Goal: Task Accomplishment & Management: Manage account settings

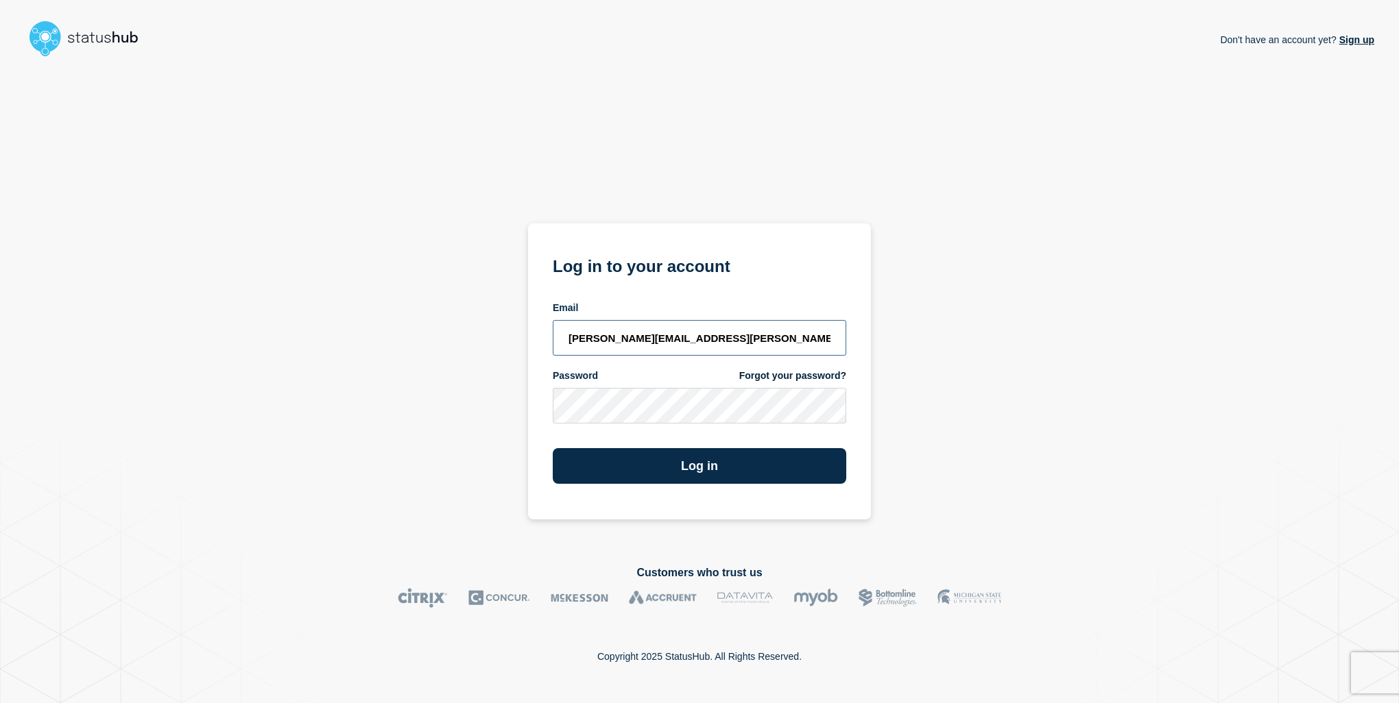
click at [705, 341] on input "gavin.newman@pronto.net" at bounding box center [699, 338] width 293 height 36
click at [954, 361] on div "Don't have an account yet? Sign up Log in to your account Email gavin.newman@pr…" at bounding box center [699, 302] width 1349 height 481
click at [708, 459] on button "Log in" at bounding box center [699, 466] width 293 height 36
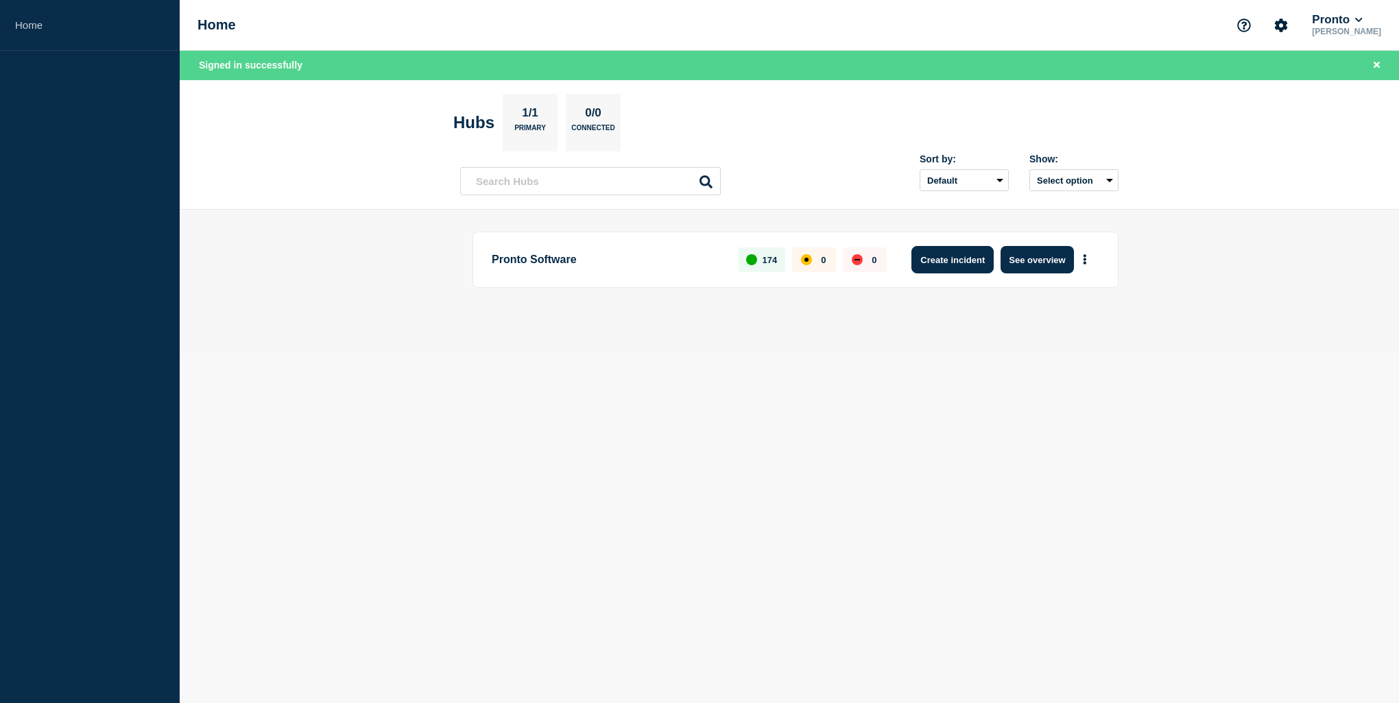
click at [969, 262] on button "Create incident" at bounding box center [952, 259] width 82 height 27
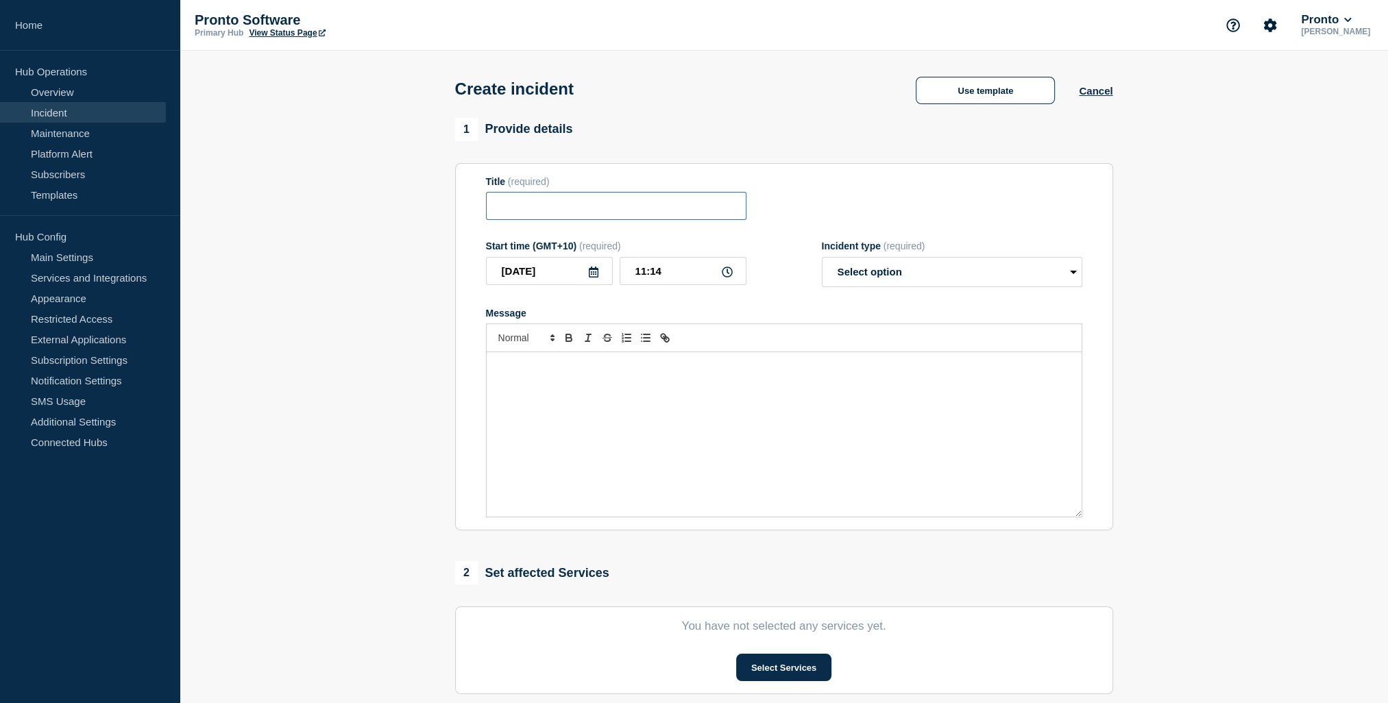
click at [677, 210] on input "Title" at bounding box center [616, 206] width 261 height 28
click at [1074, 272] on select "Select option Investigating Identified Monitoring" at bounding box center [952, 272] width 261 height 30
click at [1093, 91] on button "Cancel" at bounding box center [1096, 91] width 34 height 12
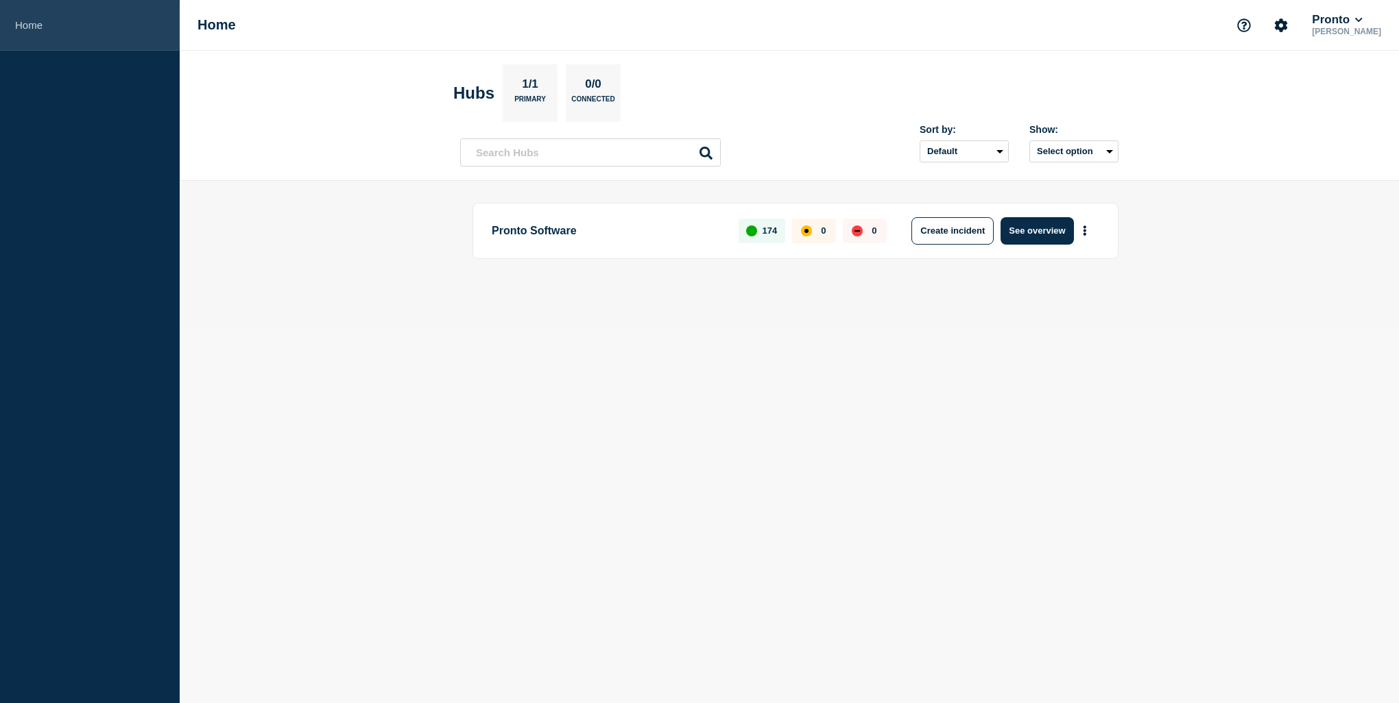
click at [28, 29] on link "Home" at bounding box center [90, 25] width 180 height 51
click at [726, 330] on body "Home Home Pronto [PERSON_NAME] Hubs 1/1 Primary 0/0 Connected Sort by: Default …" at bounding box center [699, 351] width 1399 height 703
click at [1081, 232] on button "More actions" at bounding box center [1085, 230] width 18 height 25
click at [1067, 272] on button "Create maintenance" at bounding box center [1079, 272] width 93 height 12
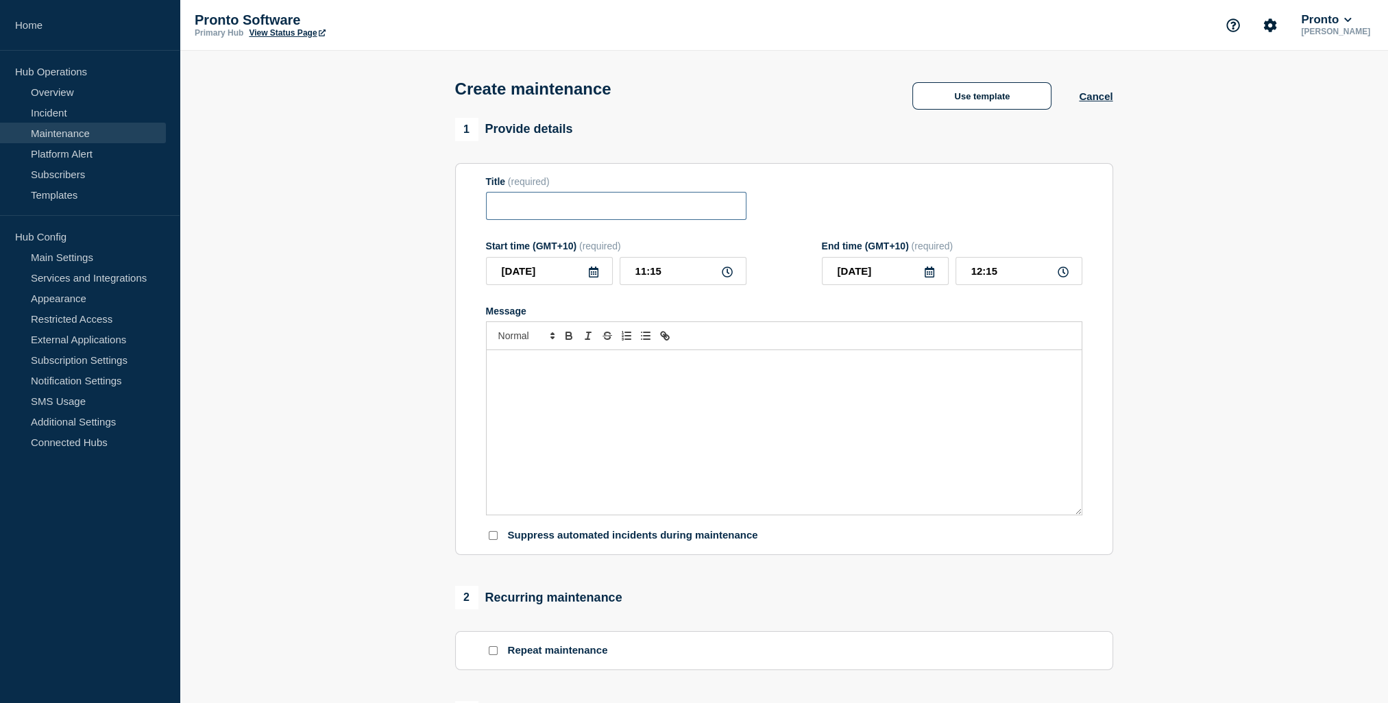
click at [618, 213] on input "Title" at bounding box center [616, 206] width 261 height 28
type input "SYDBSG - Planned outage for urgent work"
click at [597, 278] on icon at bounding box center [593, 272] width 11 height 11
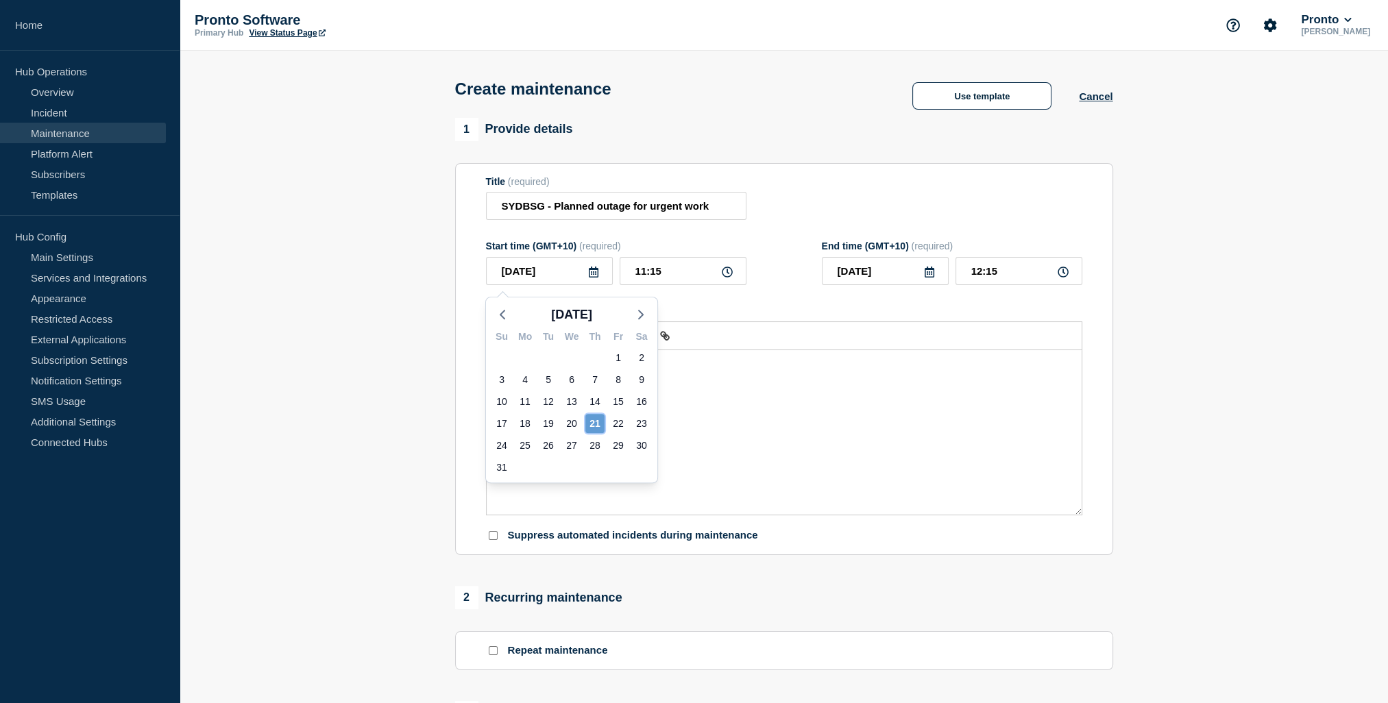
click at [600, 426] on div "21" at bounding box center [595, 423] width 19 height 19
click at [724, 276] on icon at bounding box center [727, 272] width 11 height 11
click at [654, 271] on input "11:15" at bounding box center [683, 271] width 127 height 28
click at [726, 275] on icon at bounding box center [727, 272] width 11 height 11
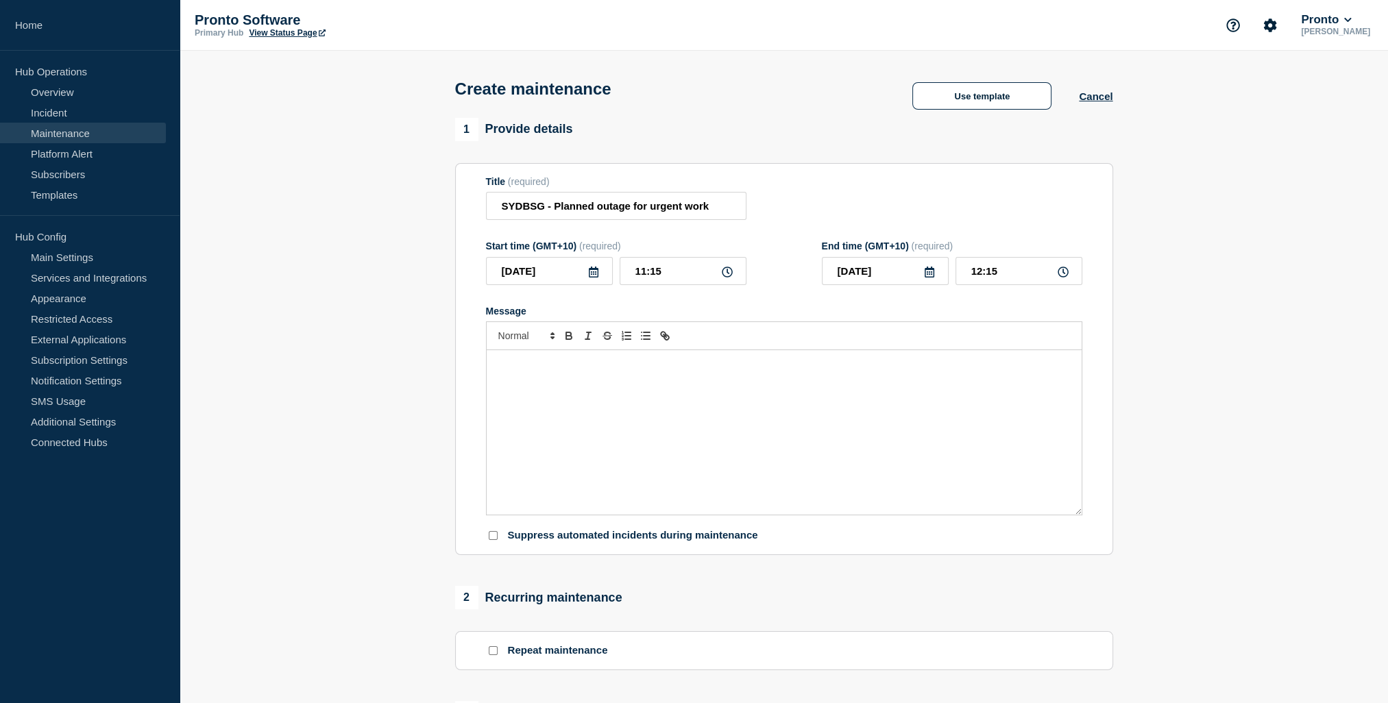
click at [726, 275] on icon at bounding box center [727, 272] width 11 height 11
click at [595, 276] on icon at bounding box center [593, 272] width 11 height 11
click at [647, 272] on input "11:15" at bounding box center [683, 271] width 127 height 28
drag, startPoint x: 664, startPoint y: 273, endPoint x: 634, endPoint y: 273, distance: 30.2
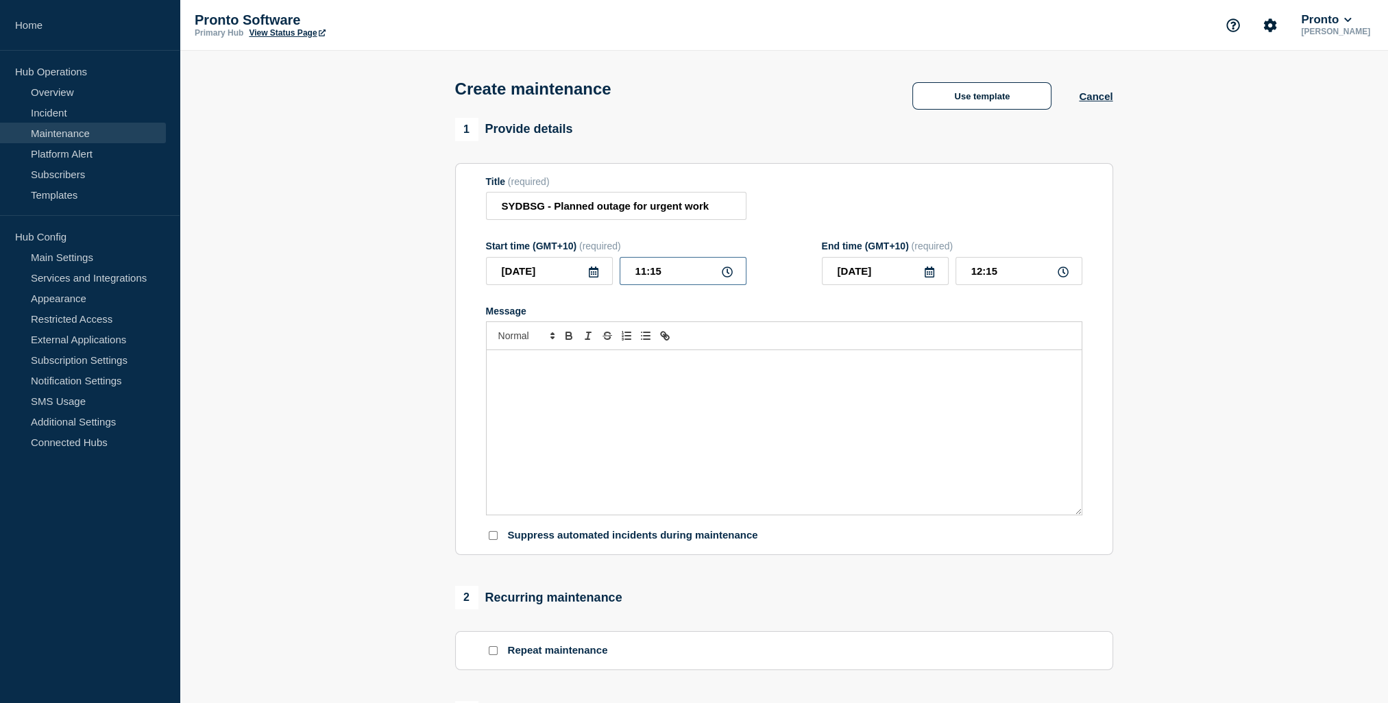
click at [634, 273] on input "11:15" at bounding box center [683, 271] width 127 height 28
type input "18:00"
type input "19:00"
click at [989, 272] on input "19:00" at bounding box center [1019, 271] width 127 height 28
click at [1000, 276] on input "19:00" at bounding box center [1019, 271] width 127 height 28
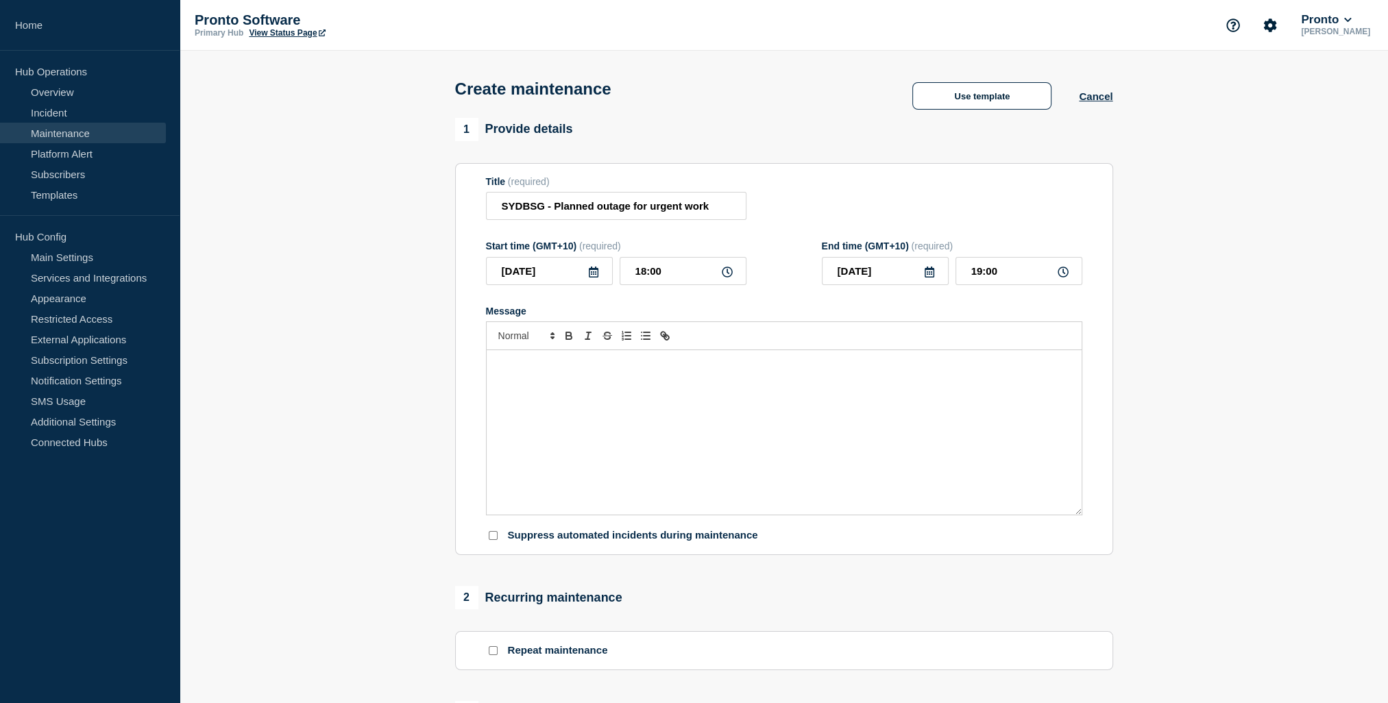
click at [930, 277] on icon at bounding box center [930, 272] width 10 height 11
click at [954, 426] on div "22" at bounding box center [954, 423] width 19 height 19
type input "[DATE]"
drag, startPoint x: 1002, startPoint y: 272, endPoint x: 961, endPoint y: 273, distance: 41.8
click at [961, 273] on input "19:00" at bounding box center [1019, 271] width 127 height 28
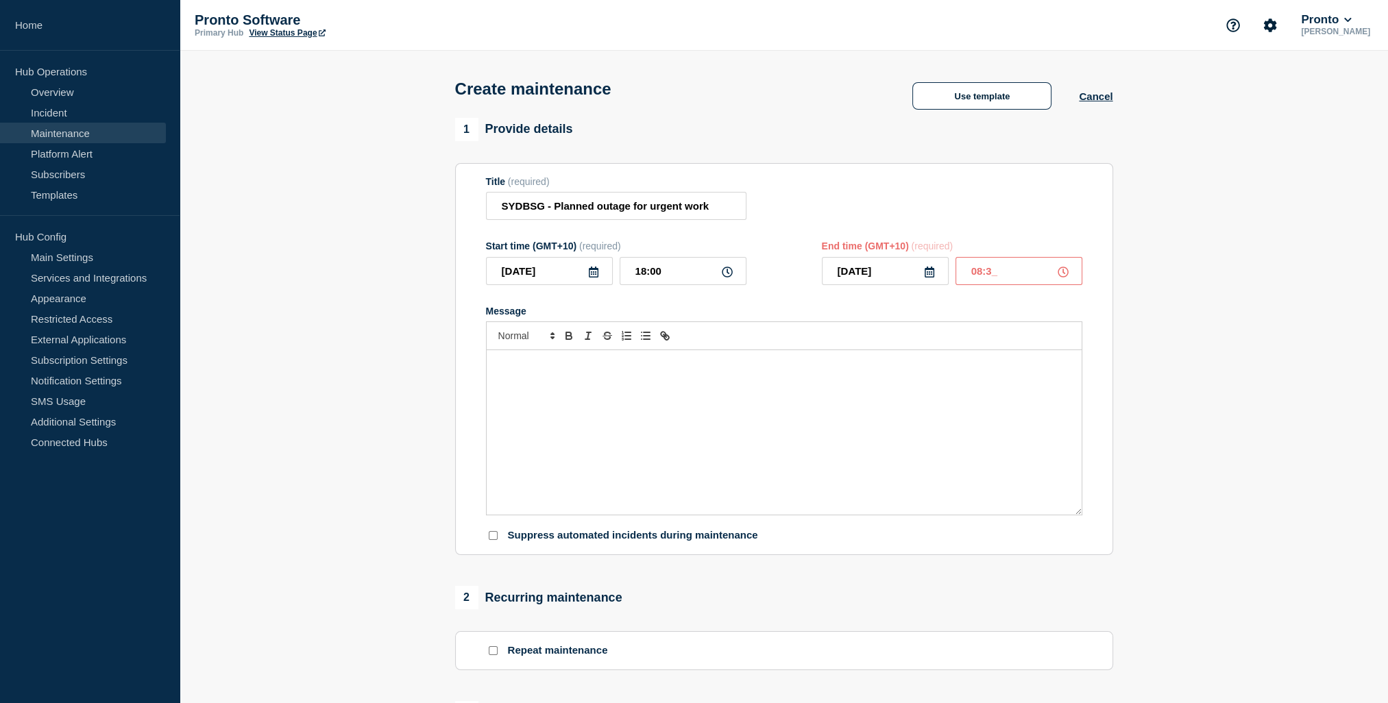
type input "08:30"
click at [597, 378] on div "Message" at bounding box center [784, 432] width 595 height 165
drag, startPoint x: 672, startPoint y: 371, endPoint x: 495, endPoint y: 372, distance: 176.9
click at [495, 372] on div "SYDBSG - Urgent Outage work TONIGHT" at bounding box center [784, 432] width 595 height 165
click at [551, 335] on polygon "Font size" at bounding box center [552, 333] width 3 height 1
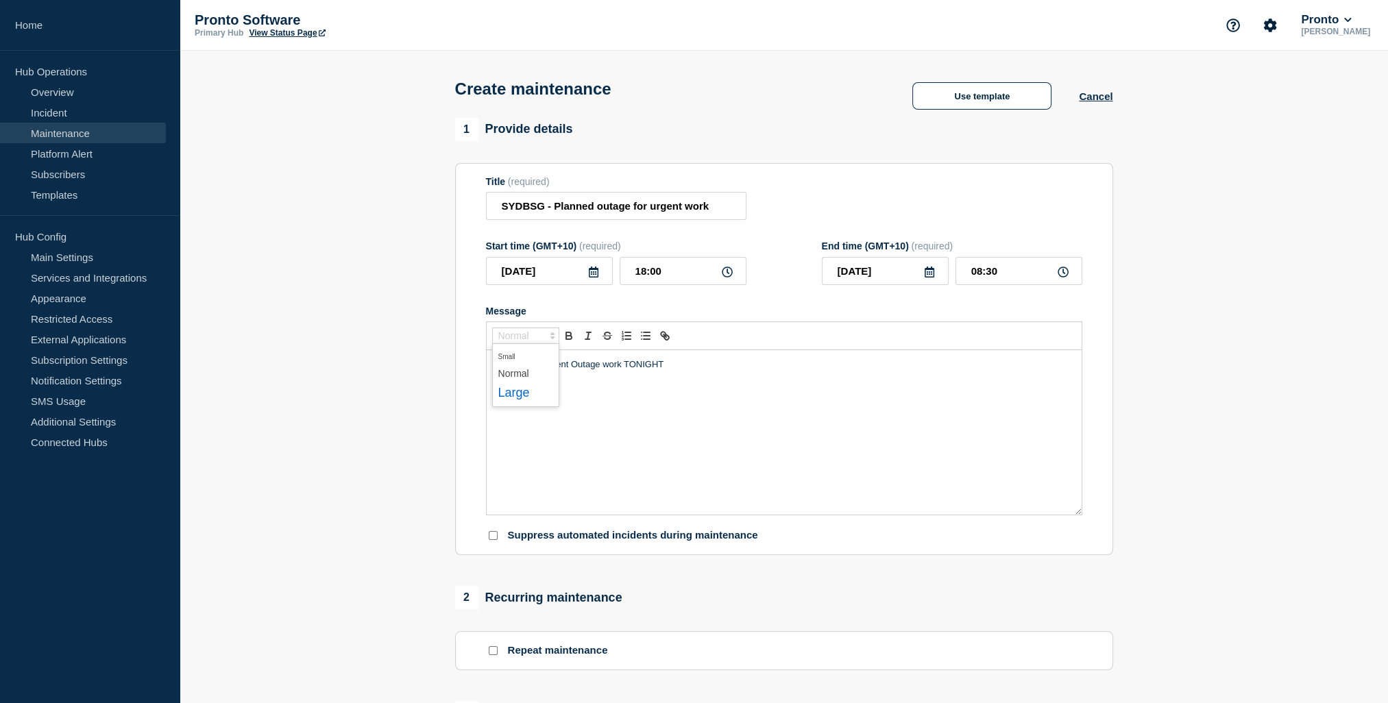
click at [518, 393] on span "submenu" at bounding box center [525, 393] width 55 height 21
click at [521, 390] on p "Message" at bounding box center [784, 384] width 575 height 12
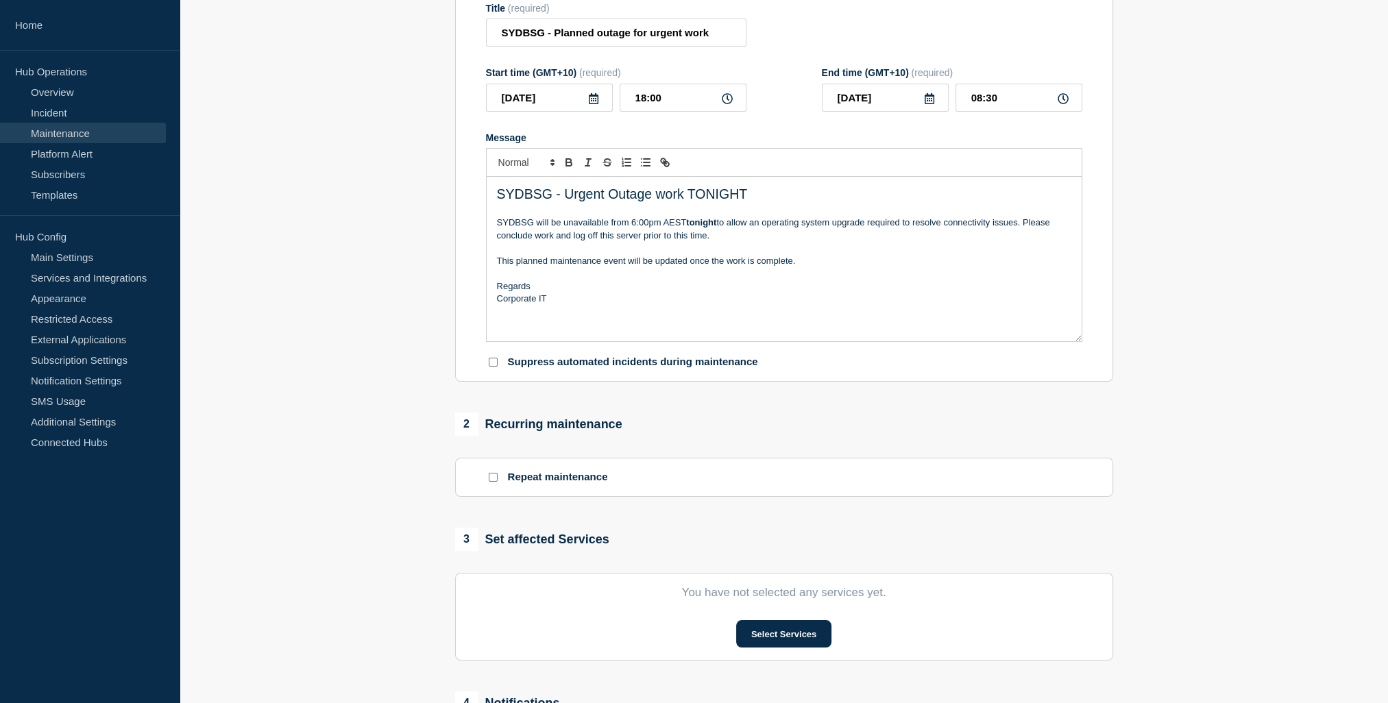
scroll to position [274, 0]
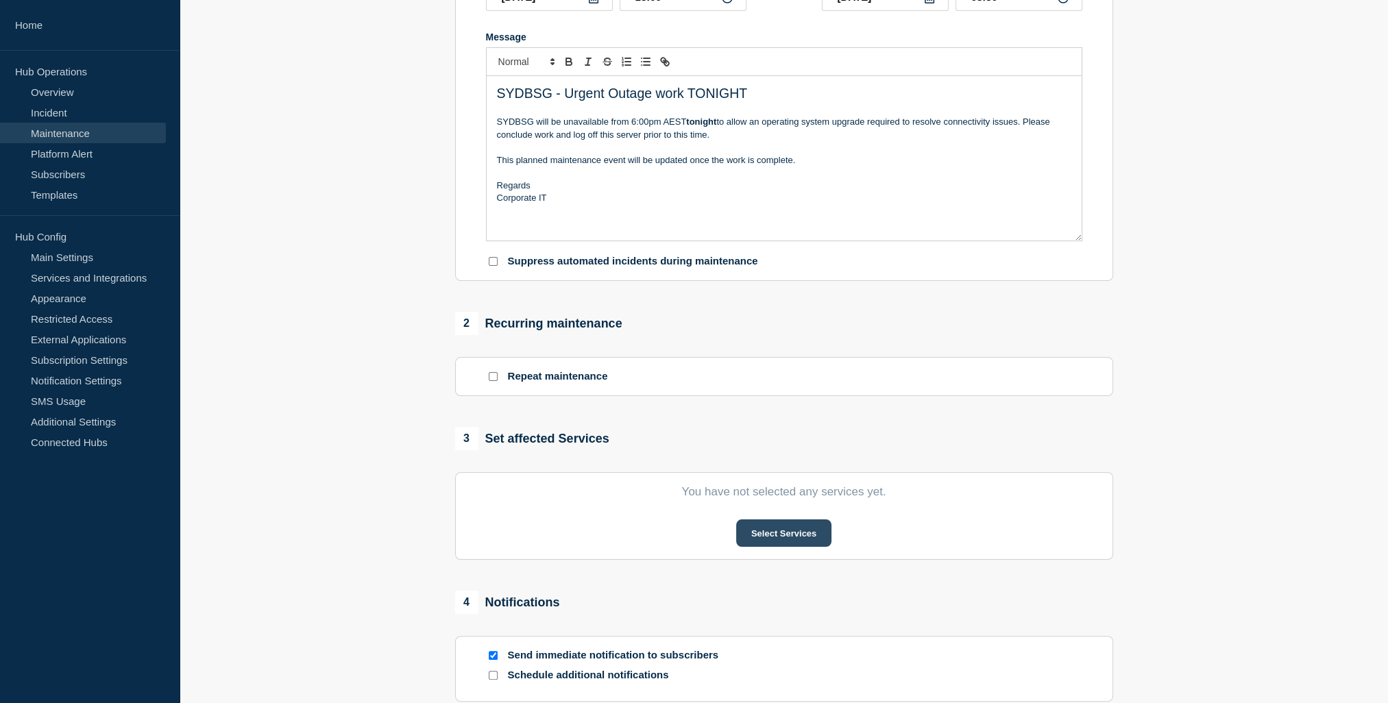
click at [795, 542] on button "Select Services" at bounding box center [783, 533] width 95 height 27
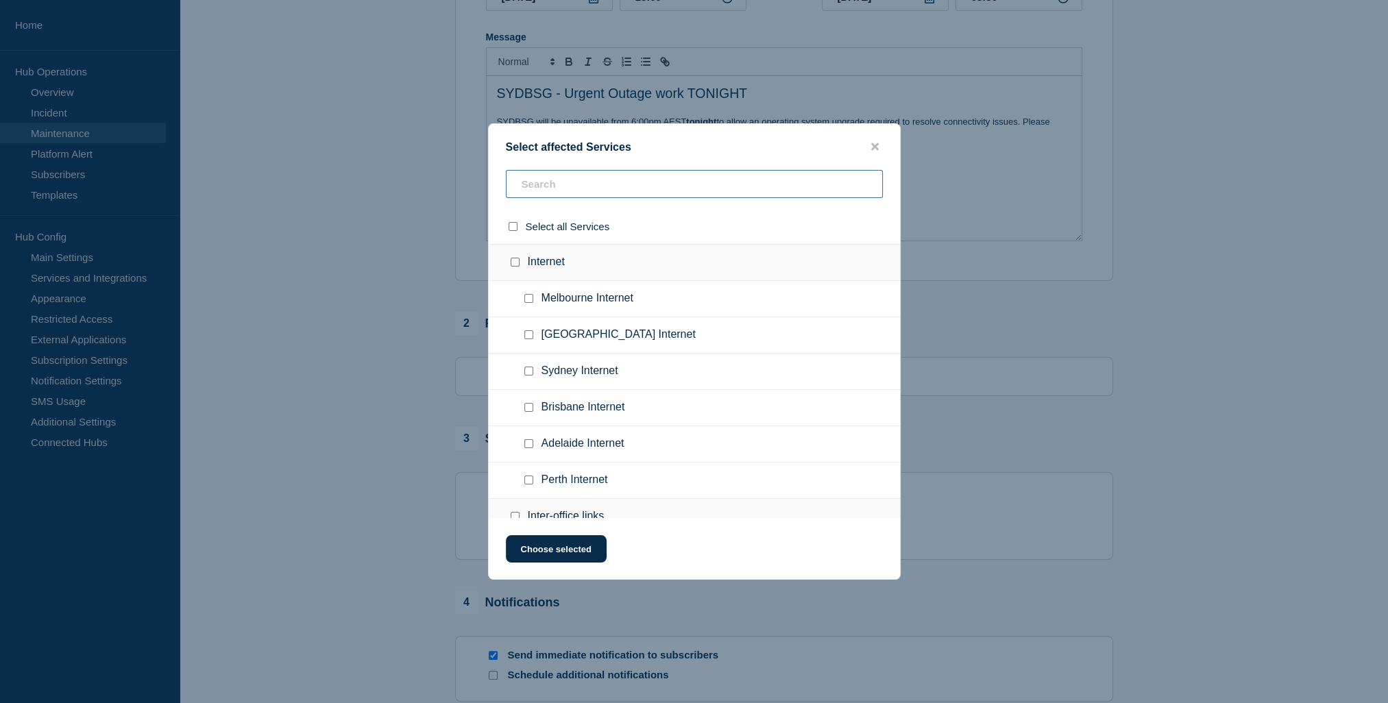
click at [565, 185] on input "text" at bounding box center [694, 184] width 377 height 28
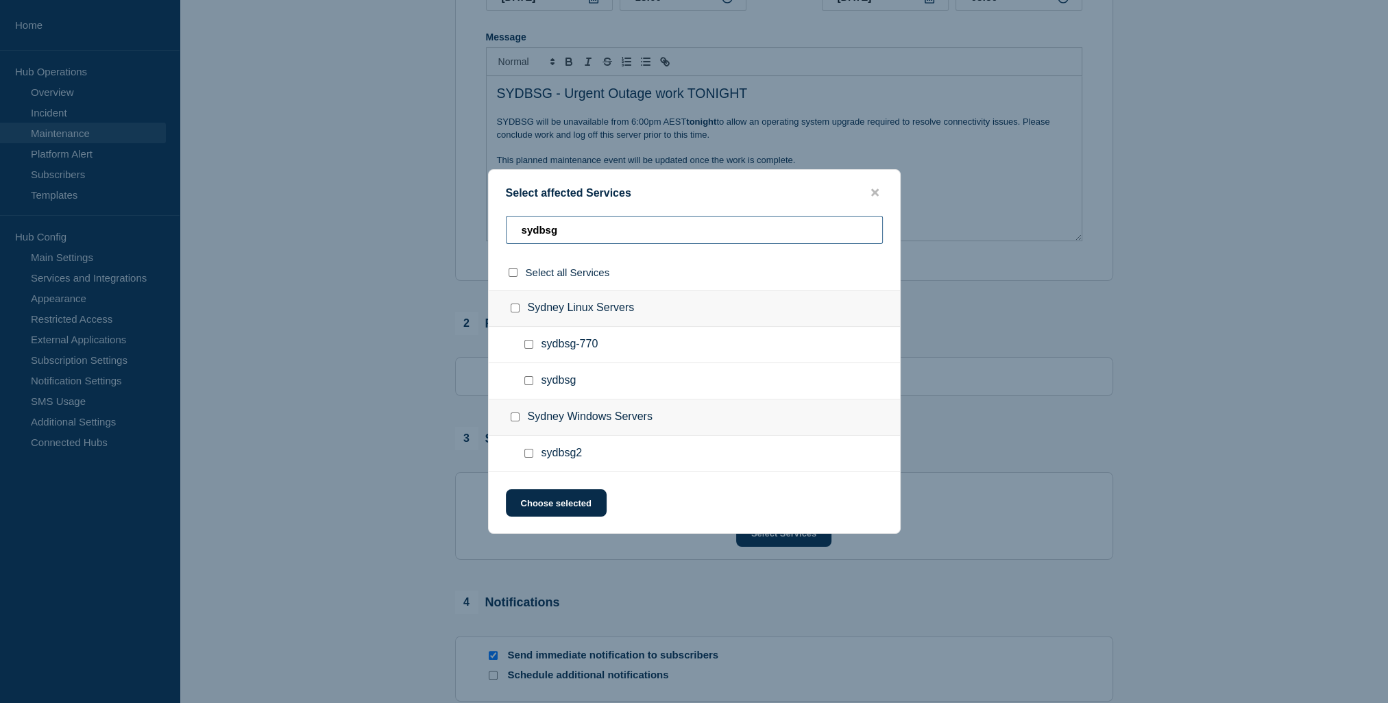
type input "sydbsg"
click at [527, 376] on div at bounding box center [532, 381] width 20 height 14
click at [527, 381] on input "sydbsg checkbox" at bounding box center [529, 380] width 9 height 9
checkbox input "true"
click at [535, 504] on button "Choose selected" at bounding box center [556, 503] width 101 height 27
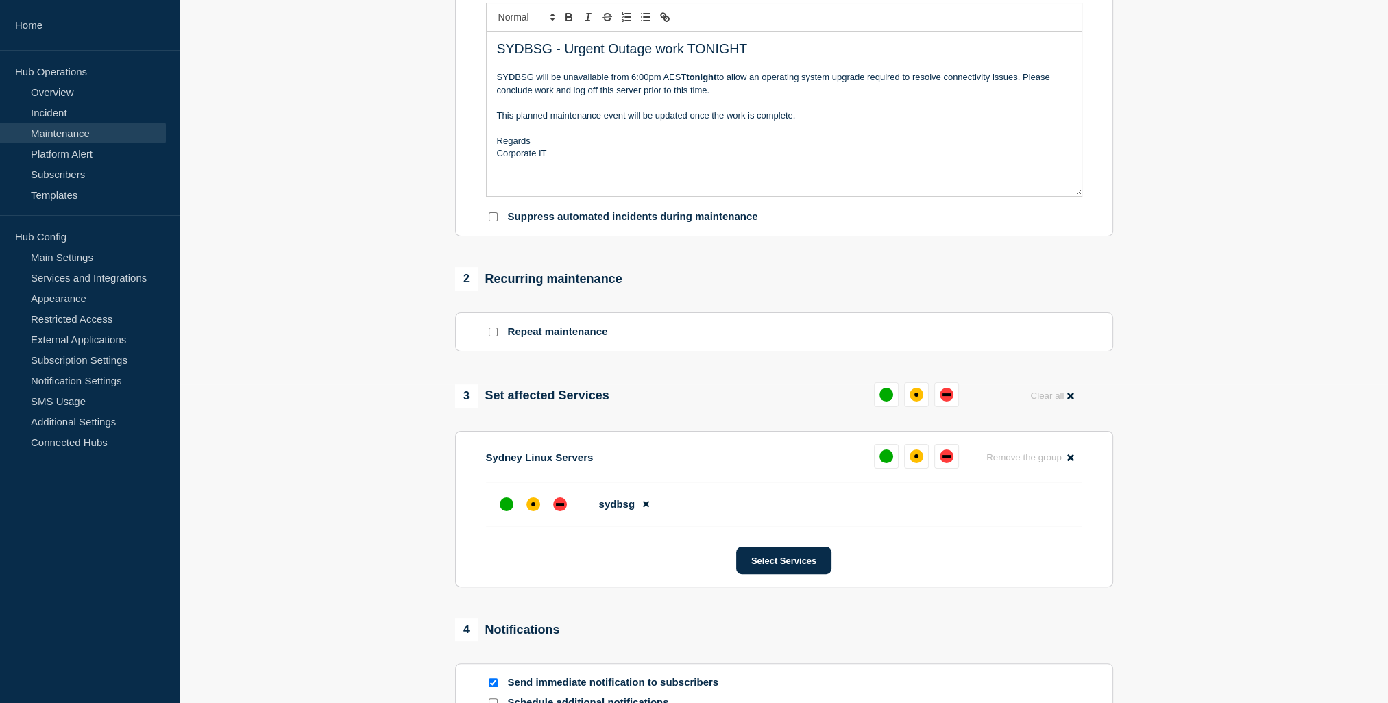
scroll to position [411, 0]
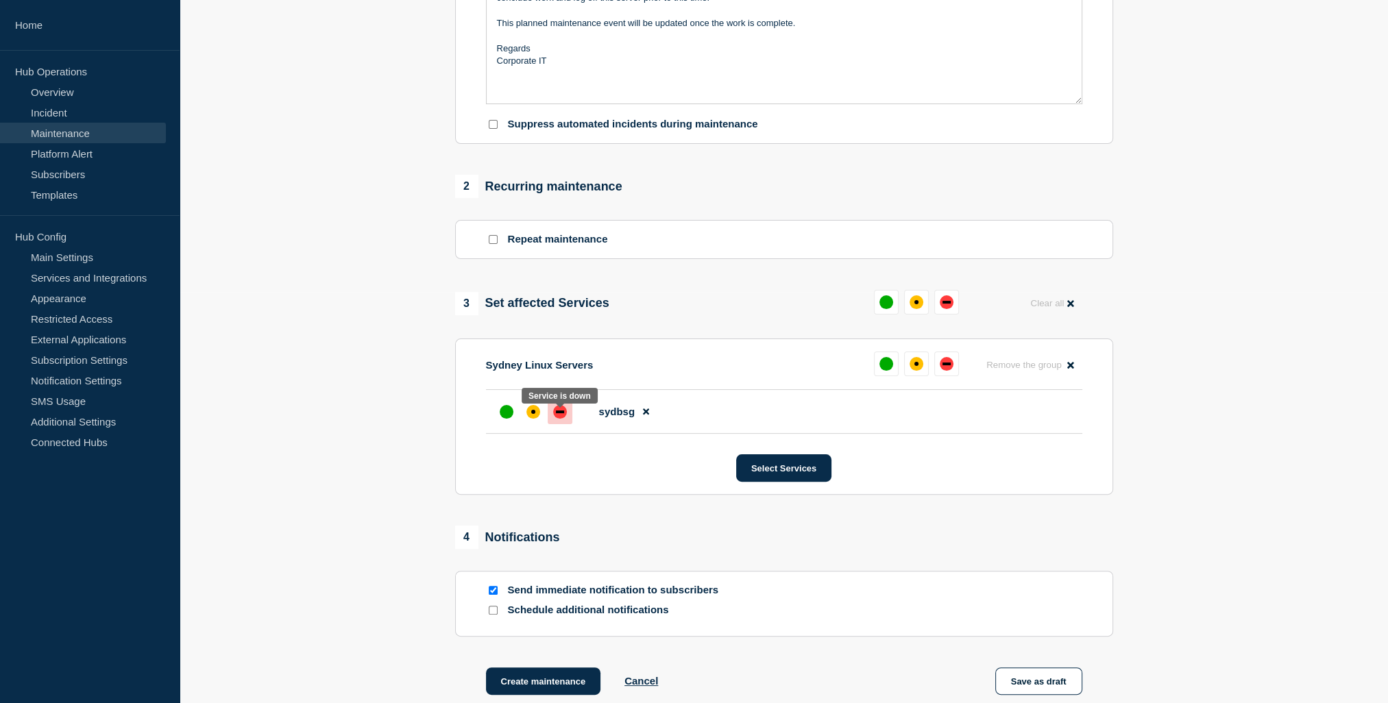
click at [556, 413] on div "down" at bounding box center [560, 412] width 8 height 3
click at [503, 419] on div "up" at bounding box center [507, 412] width 14 height 14
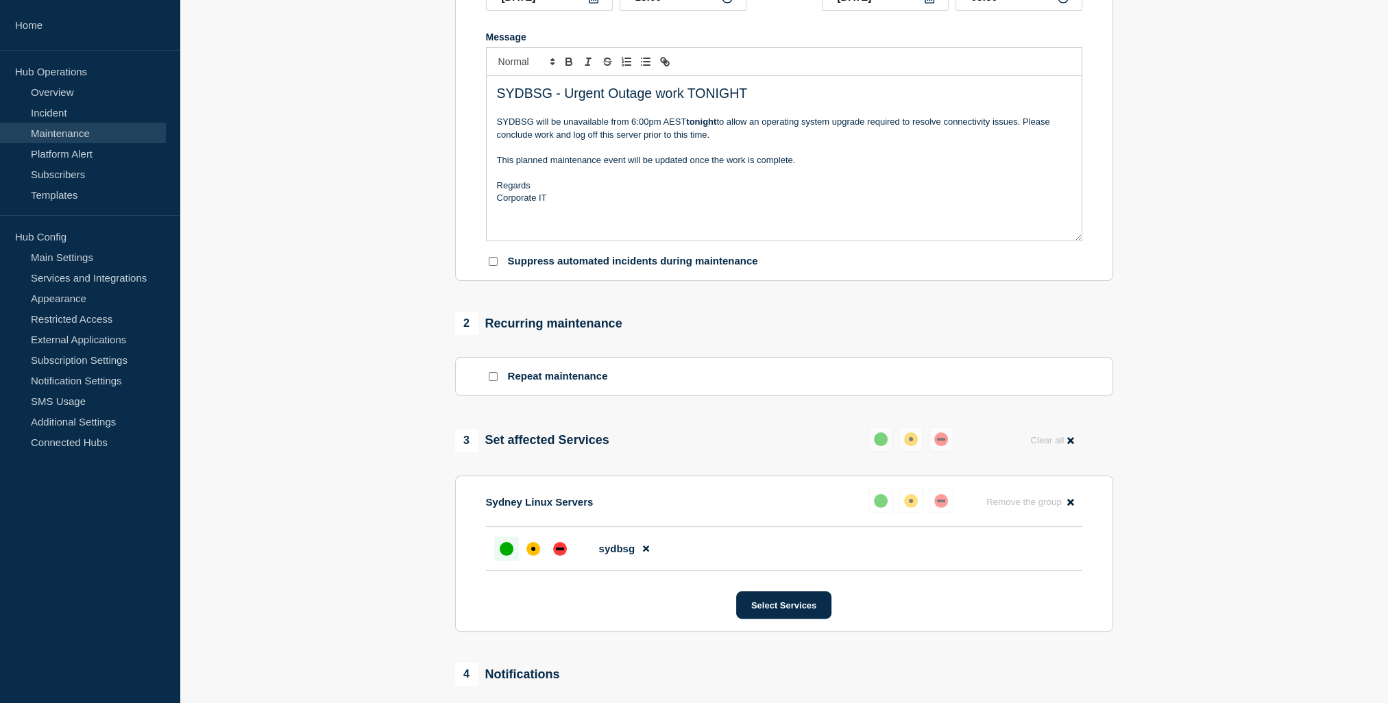
scroll to position [343, 0]
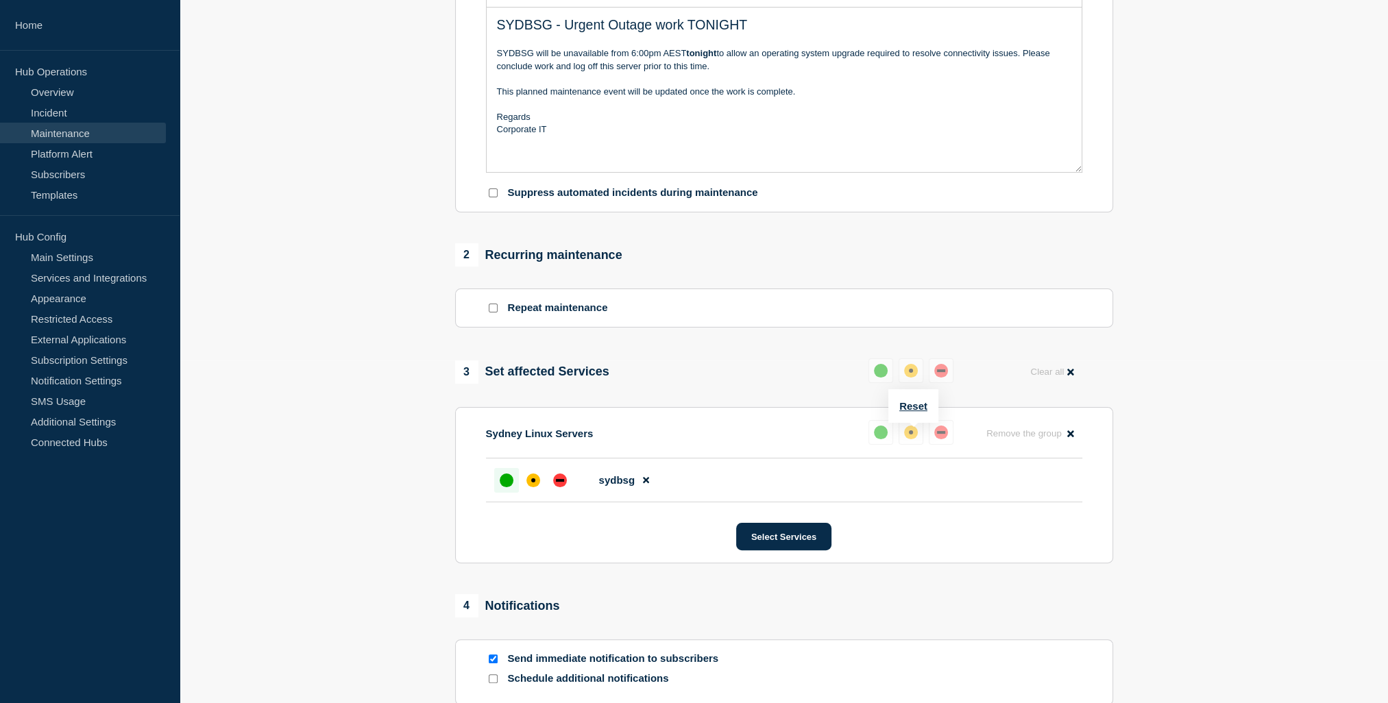
click at [911, 435] on div "affected" at bounding box center [911, 433] width 14 height 14
click at [880, 439] on div "up" at bounding box center [881, 433] width 14 height 14
click at [937, 434] on div "down" at bounding box center [941, 432] width 8 height 3
click at [680, 433] on div "Sydney Linux Servers Reset Remove the group Remove" at bounding box center [784, 439] width 597 height 38
click at [559, 487] on div "down" at bounding box center [560, 481] width 14 height 14
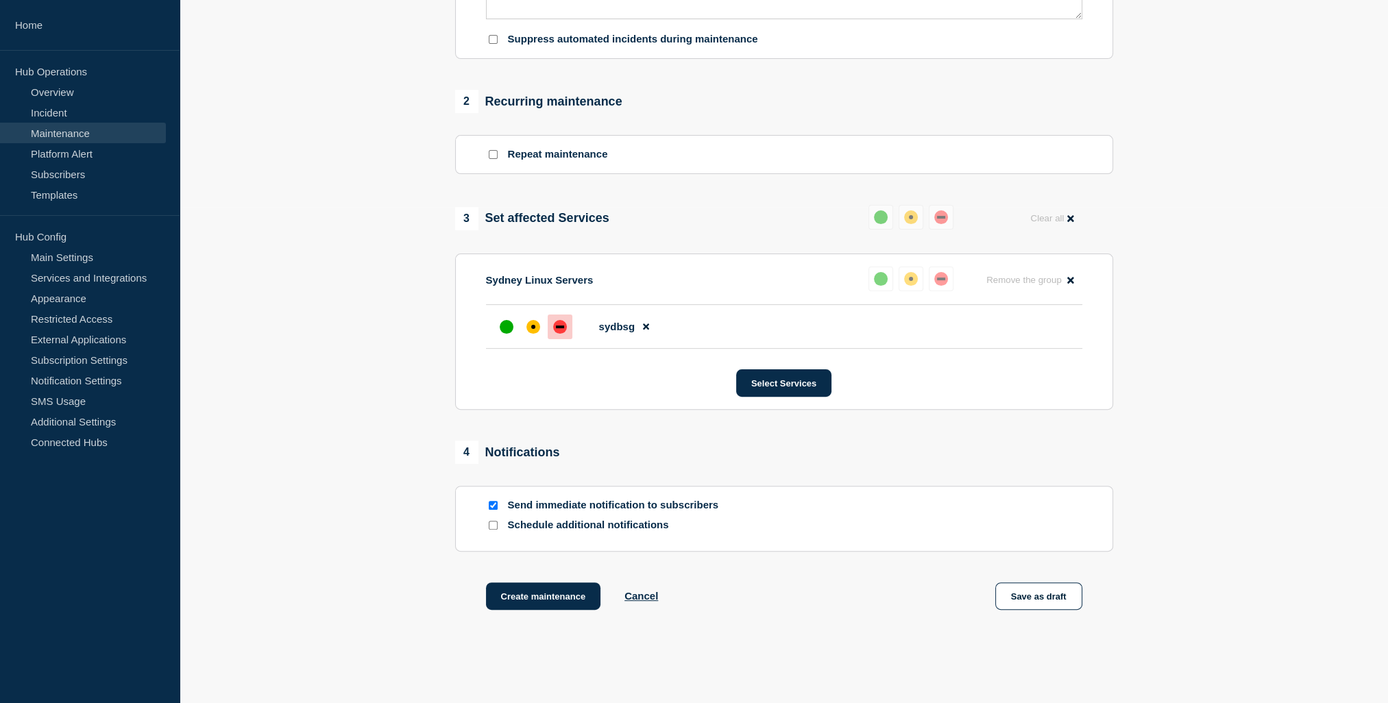
scroll to position [499, 0]
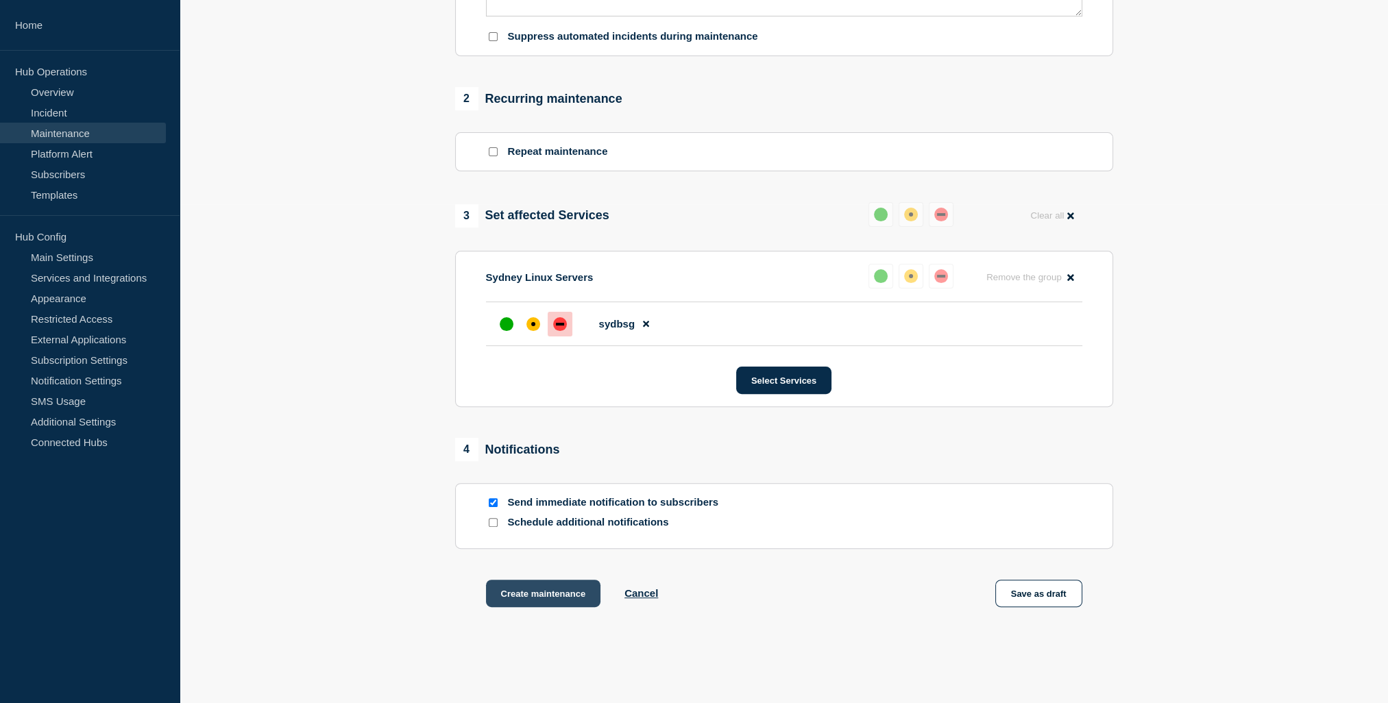
click at [531, 602] on button "Create maintenance" at bounding box center [543, 593] width 115 height 27
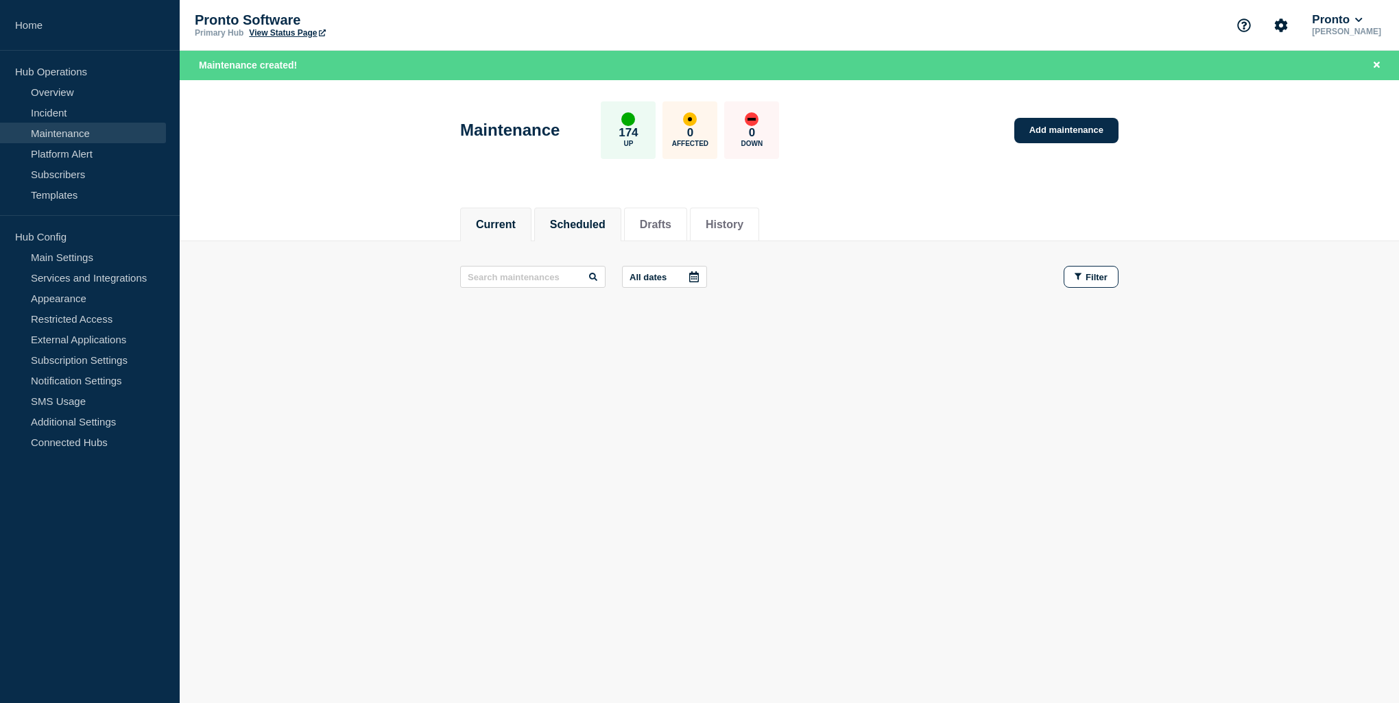
click at [595, 221] on button "Scheduled" at bounding box center [578, 225] width 56 height 12
